Goal: Task Accomplishment & Management: Manage account settings

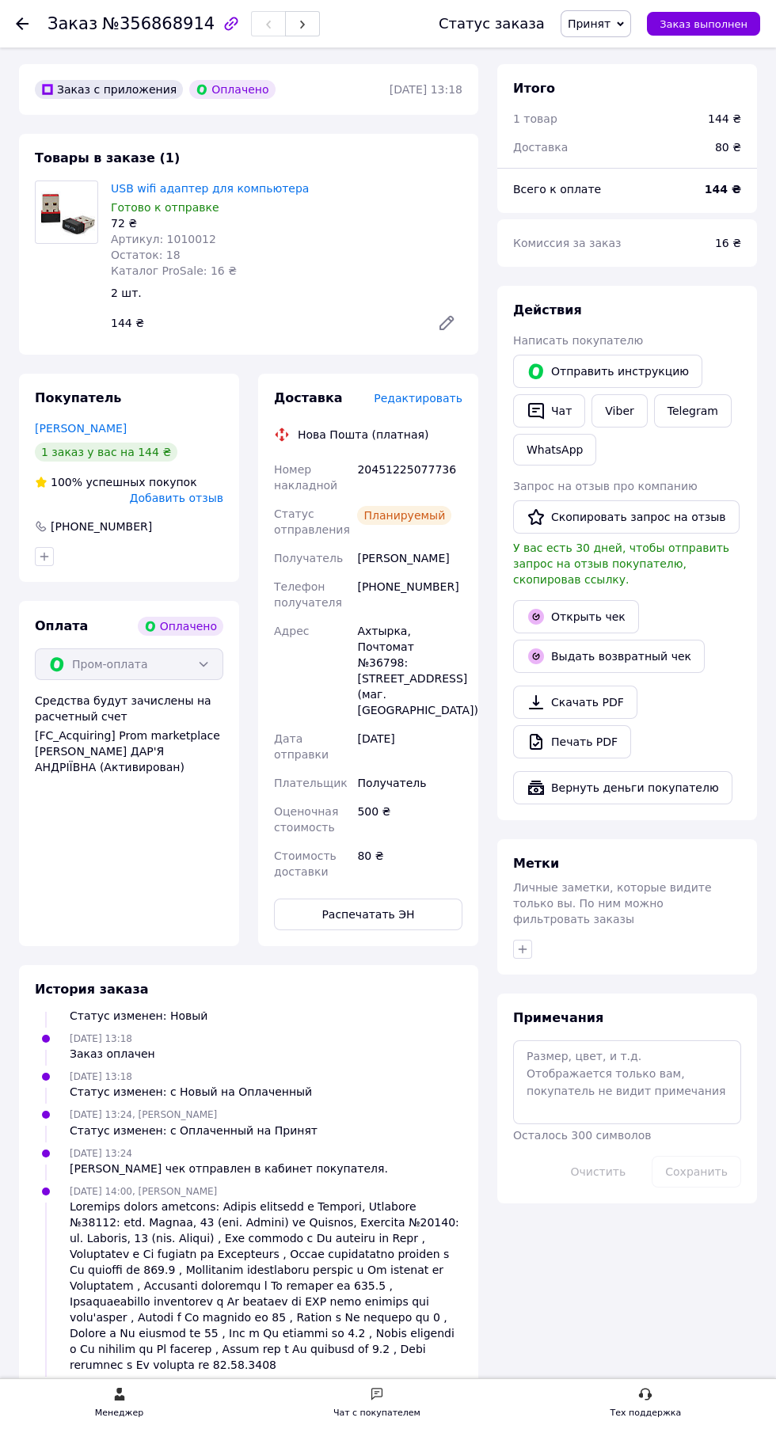
scroll to position [55, 0]
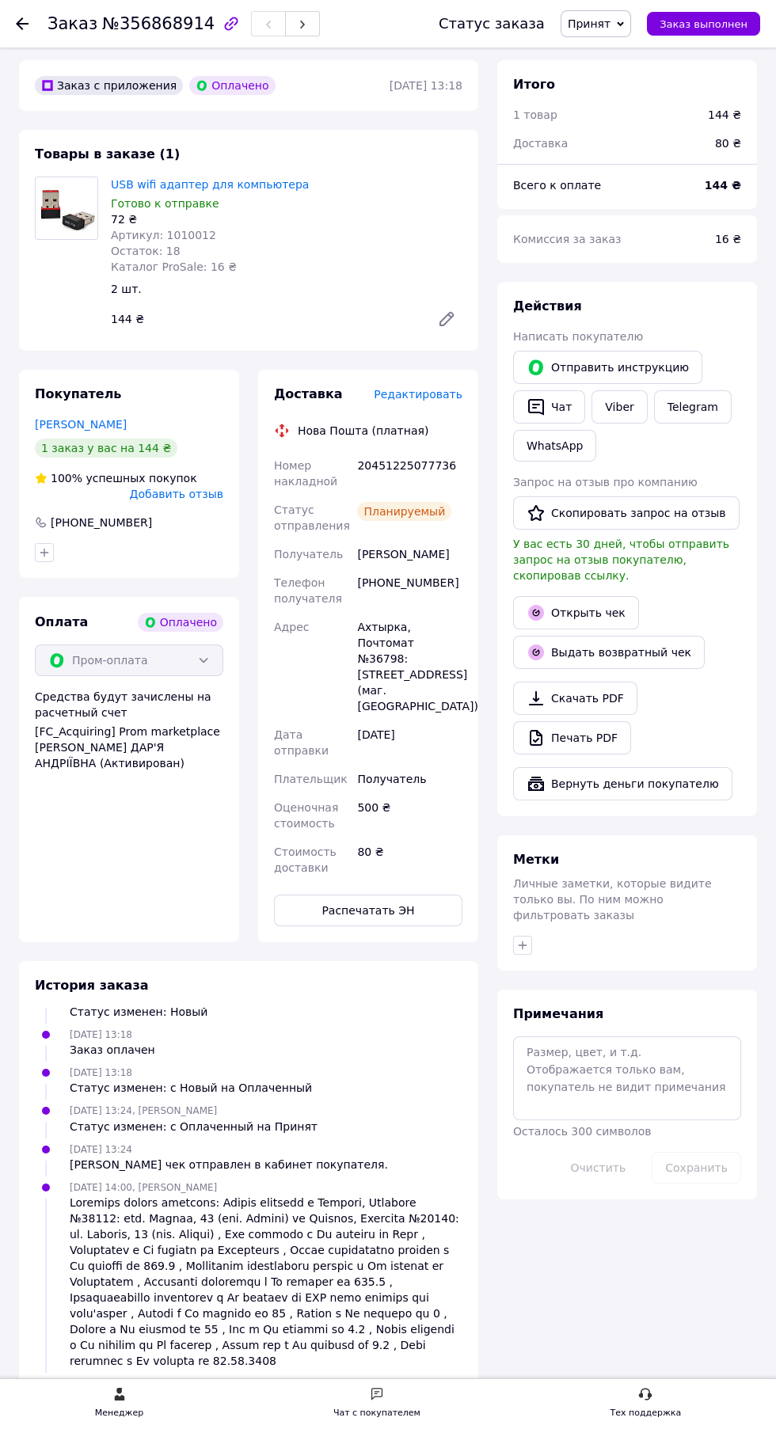
click at [22, 23] on use at bounding box center [22, 23] width 13 height 13
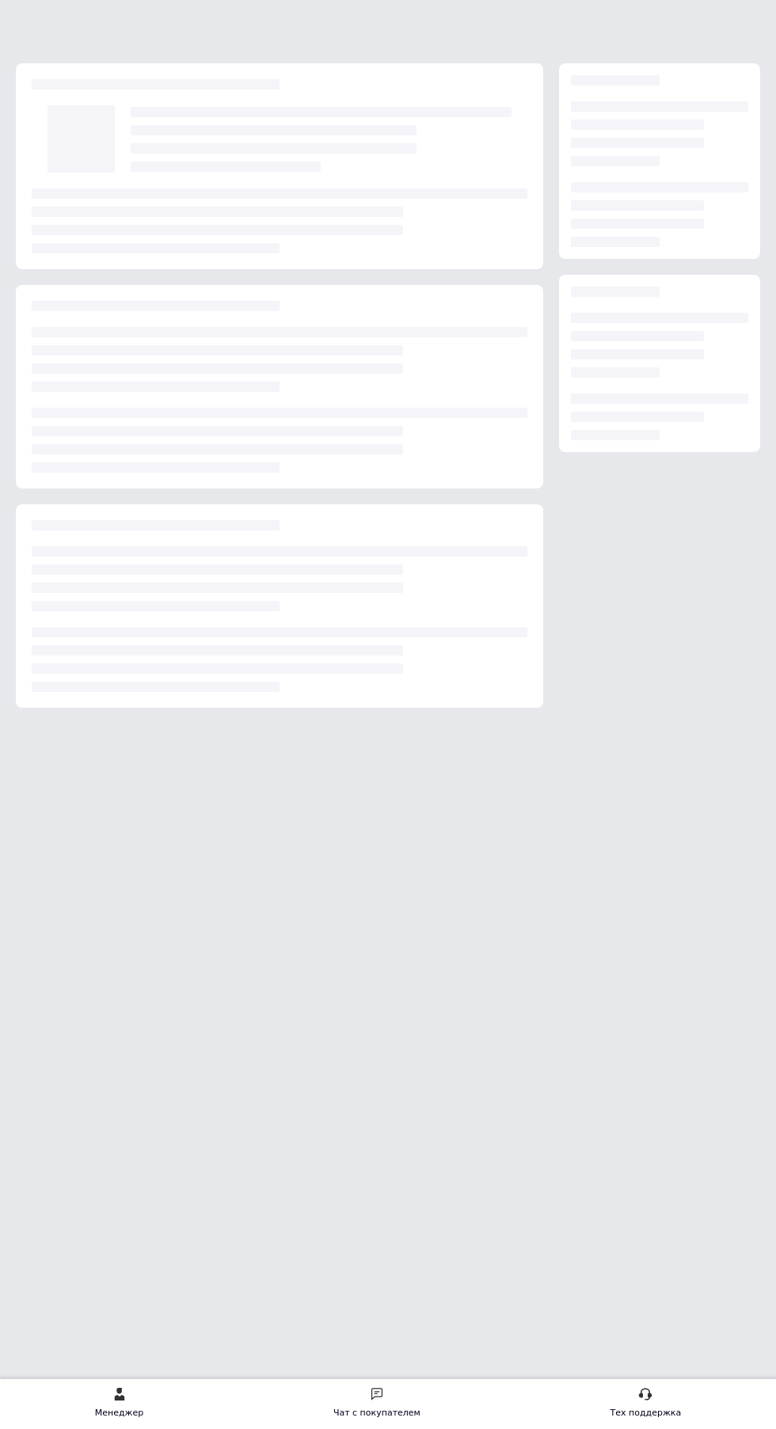
scroll to position [0, 0]
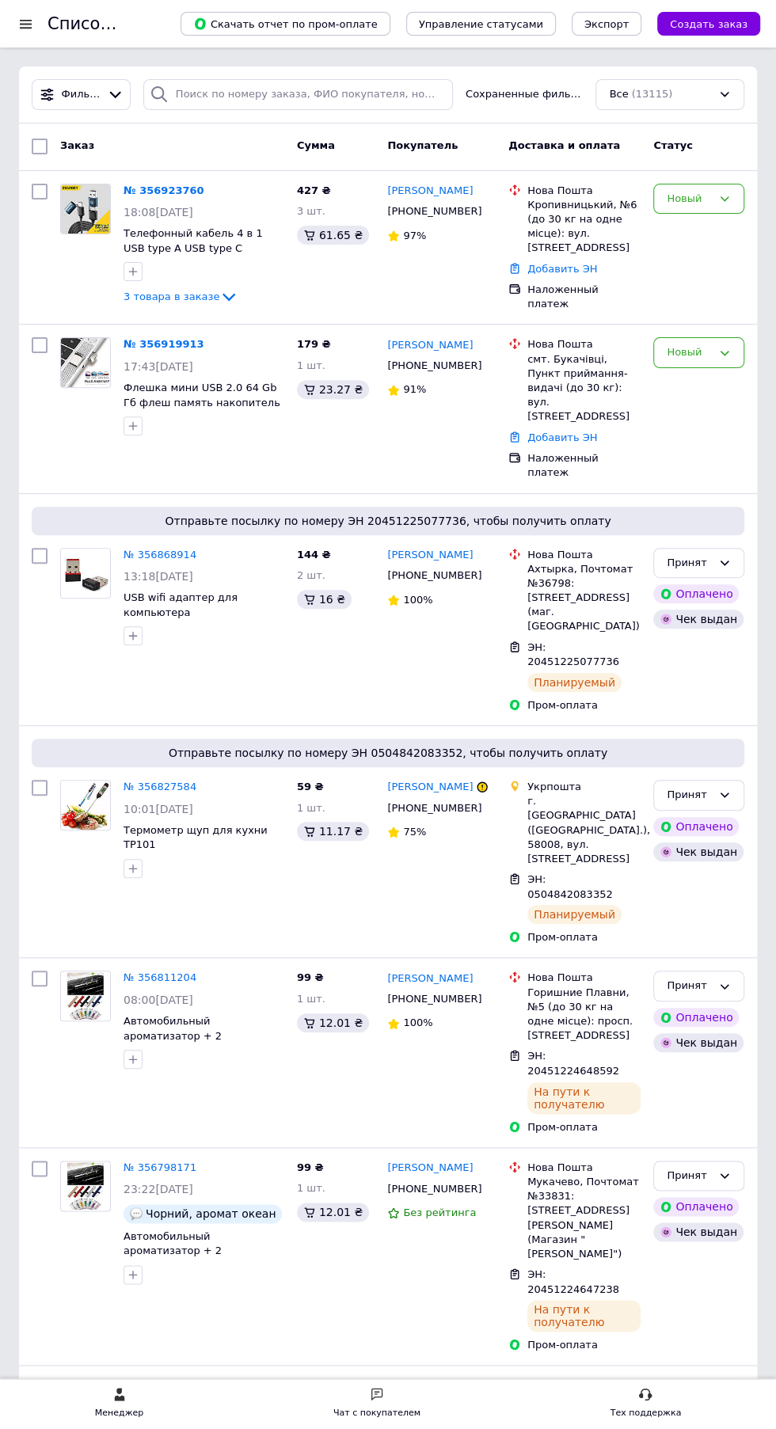
click at [166, 340] on link "№ 356919913" at bounding box center [164, 344] width 81 height 12
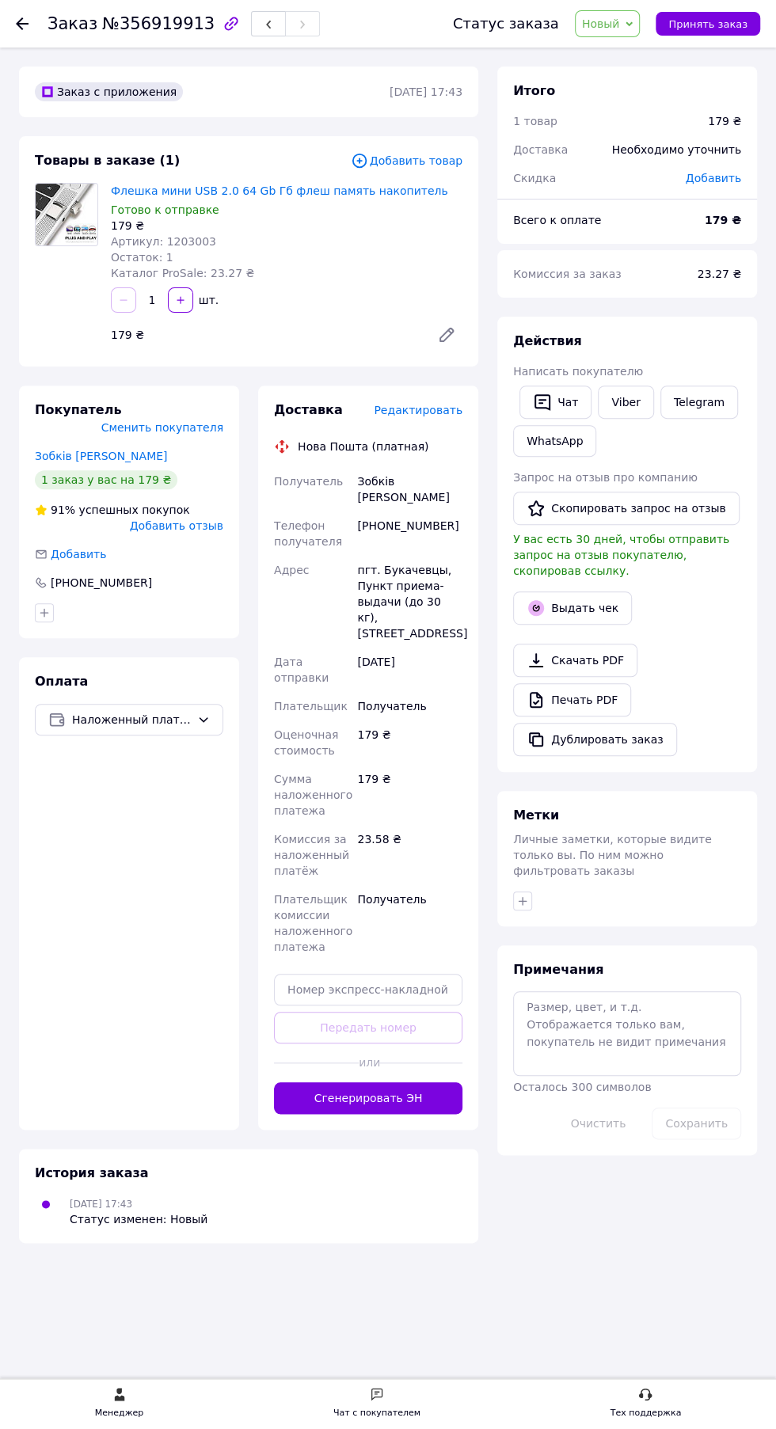
click at [629, 405] on link "Viber" at bounding box center [625, 402] width 55 height 33
click at [625, 396] on link "Viber" at bounding box center [625, 402] width 55 height 33
click at [23, 23] on use at bounding box center [22, 23] width 13 height 13
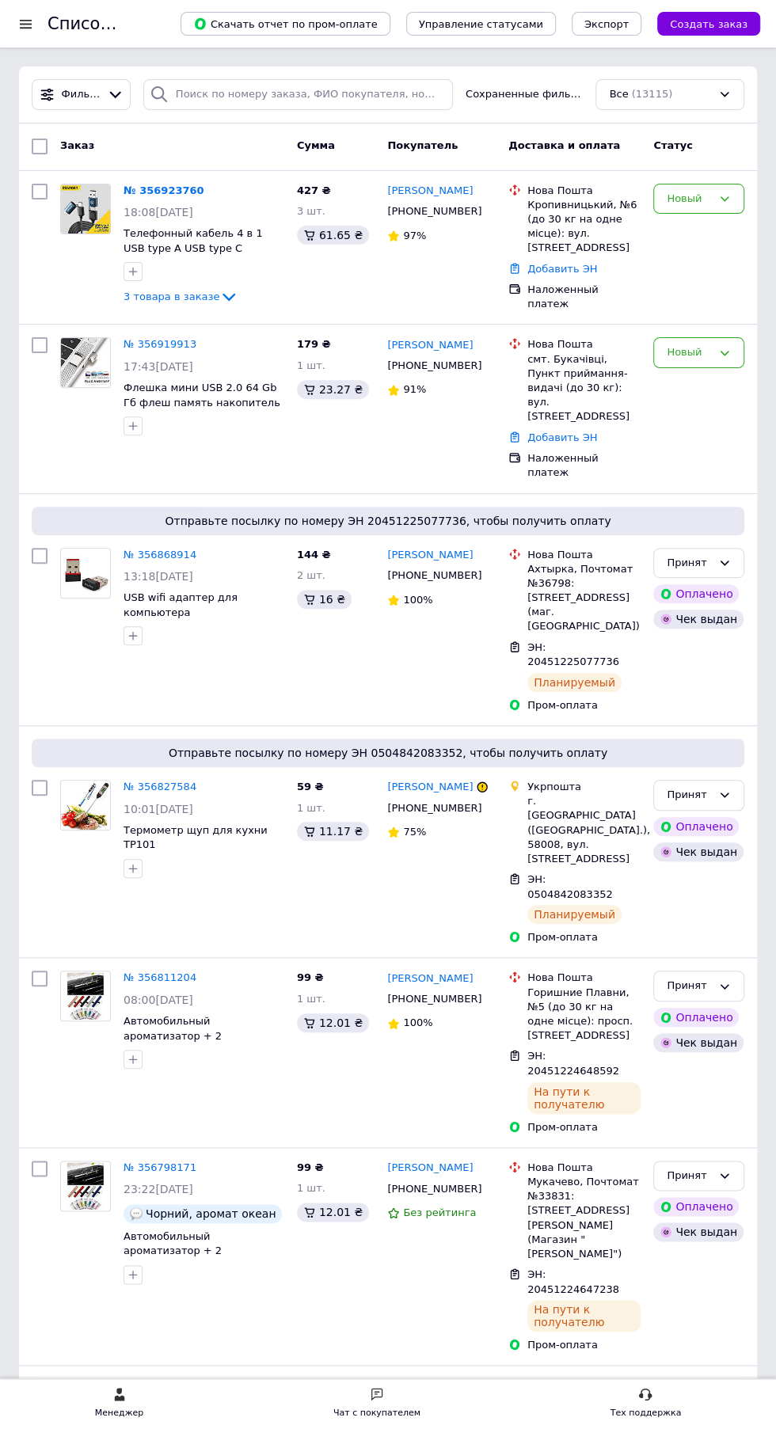
click at [173, 192] on link "№ 356923760" at bounding box center [164, 190] width 81 height 12
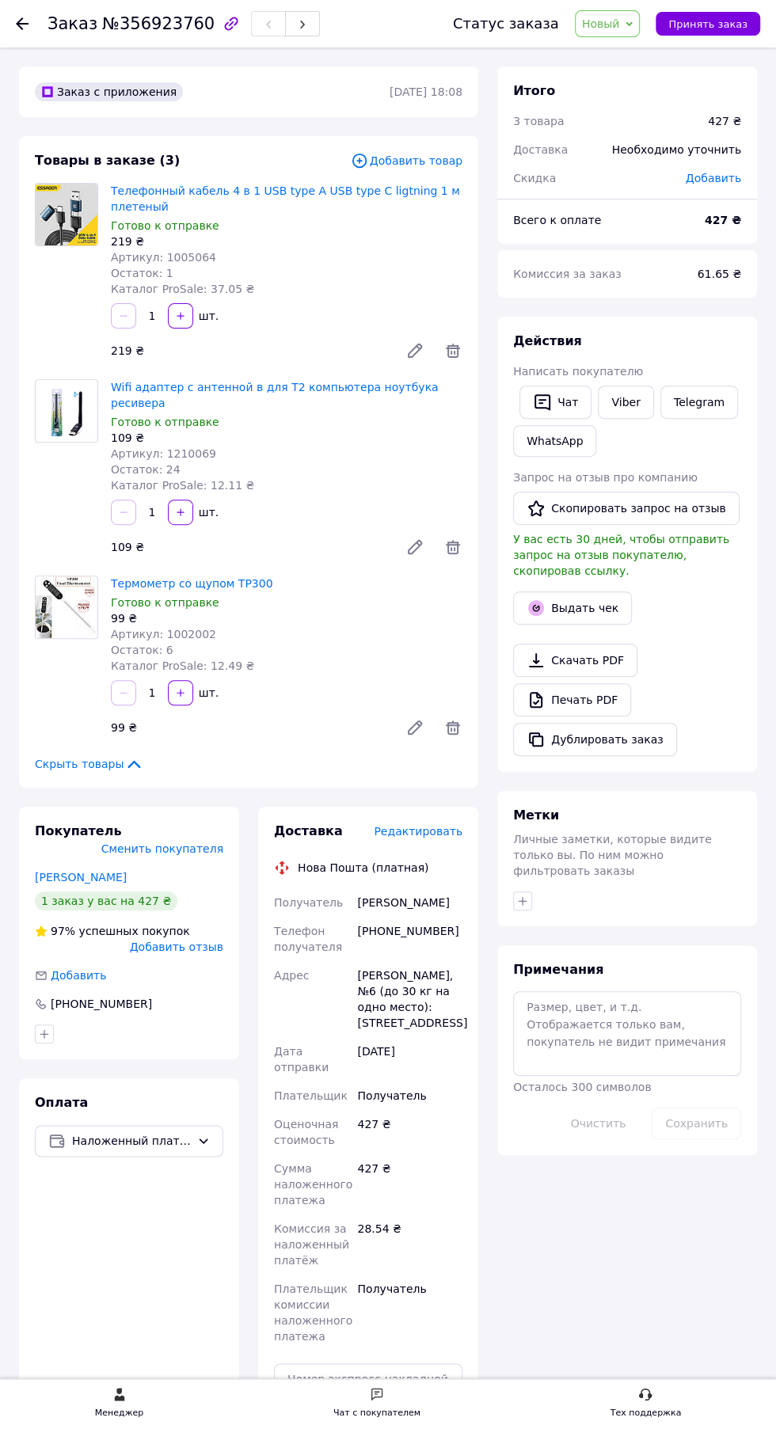
click at [623, 401] on link "Viber" at bounding box center [625, 402] width 55 height 33
click at [209, 1021] on div at bounding box center [129, 1033] width 195 height 25
